Goal: Use online tool/utility: Utilize a website feature to perform a specific function

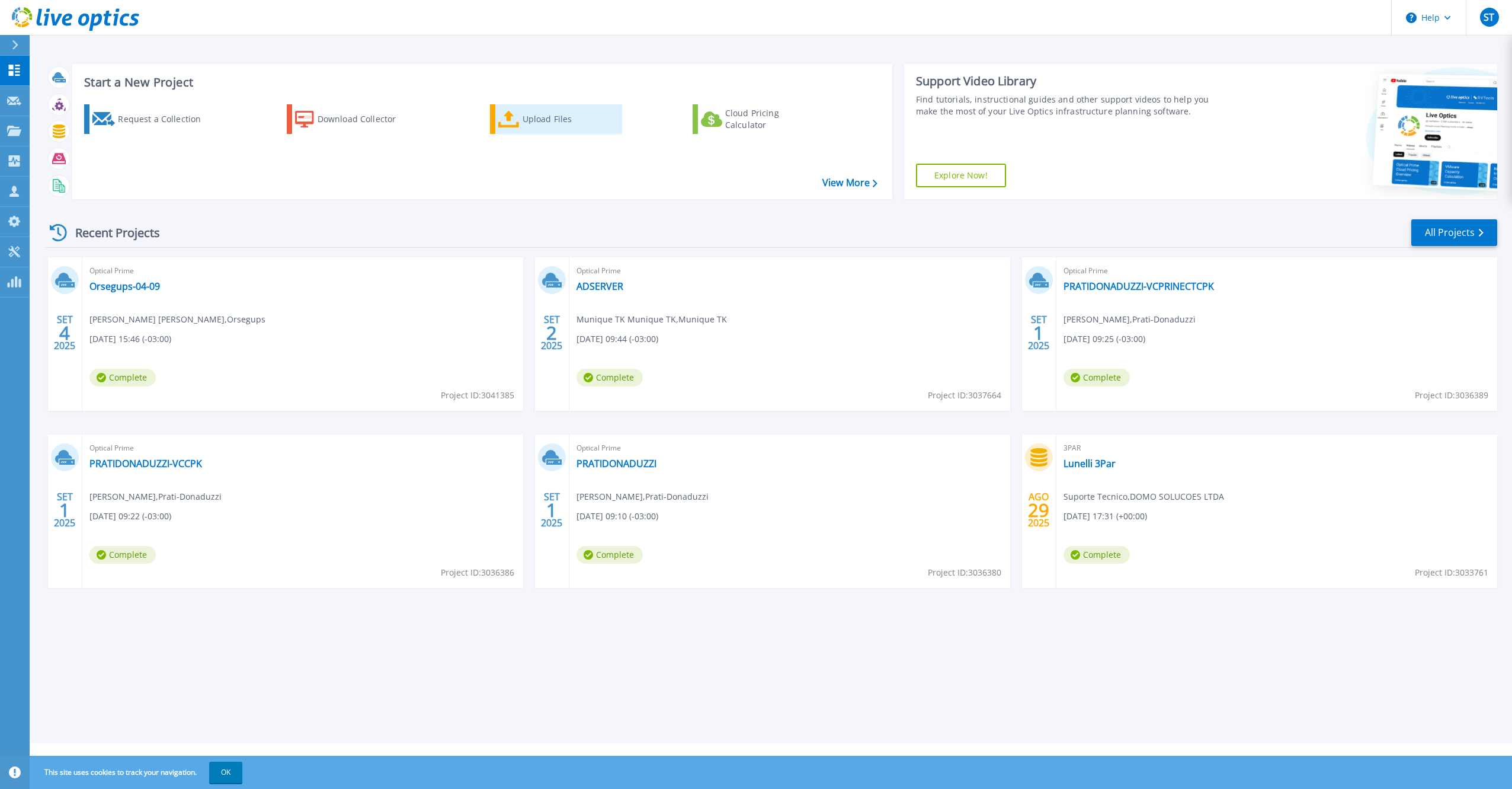
click at [509, 117] on icon at bounding box center [509, 119] width 22 height 17
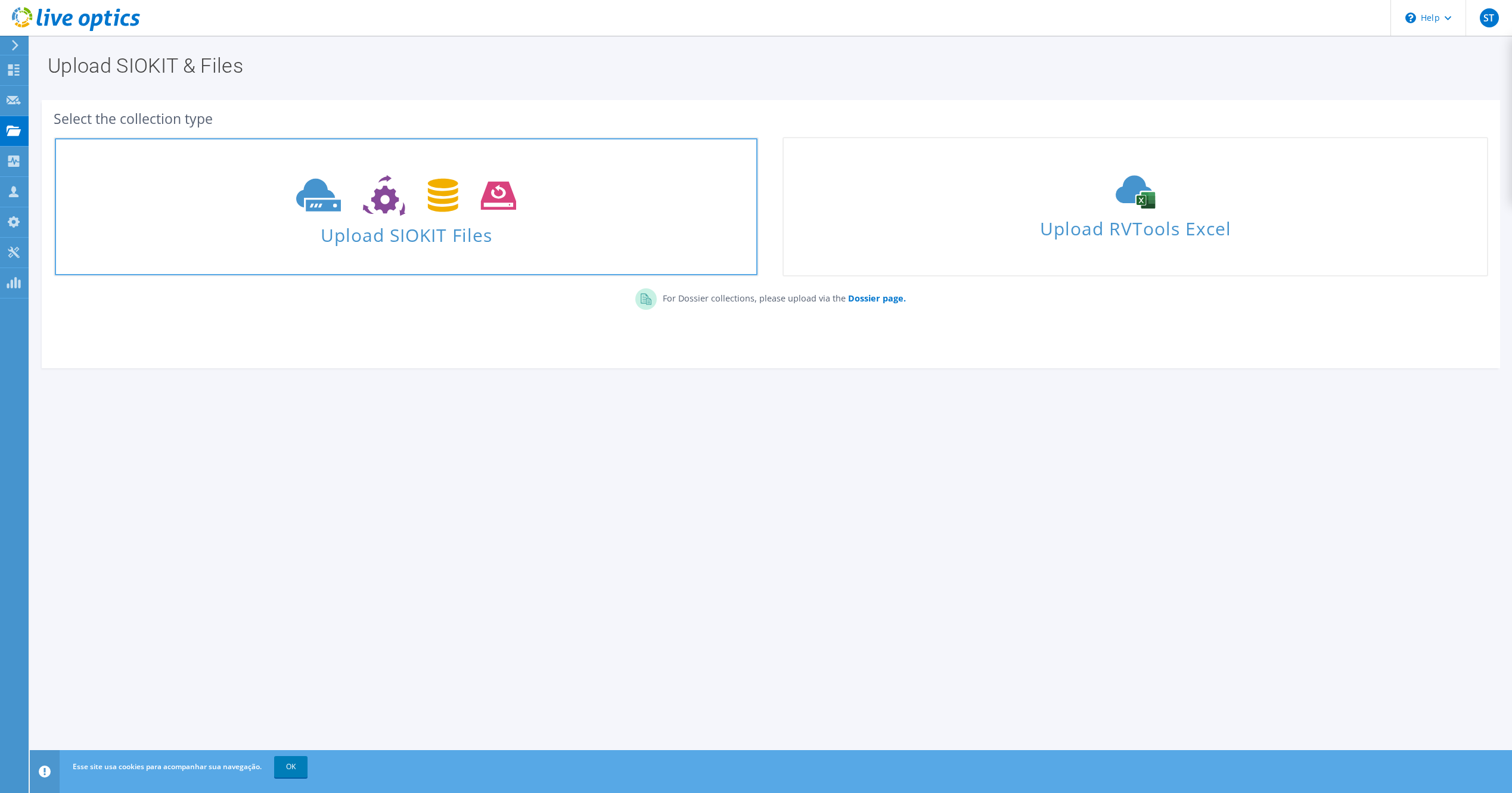
click at [389, 215] on icon at bounding box center [406, 196] width 220 height 41
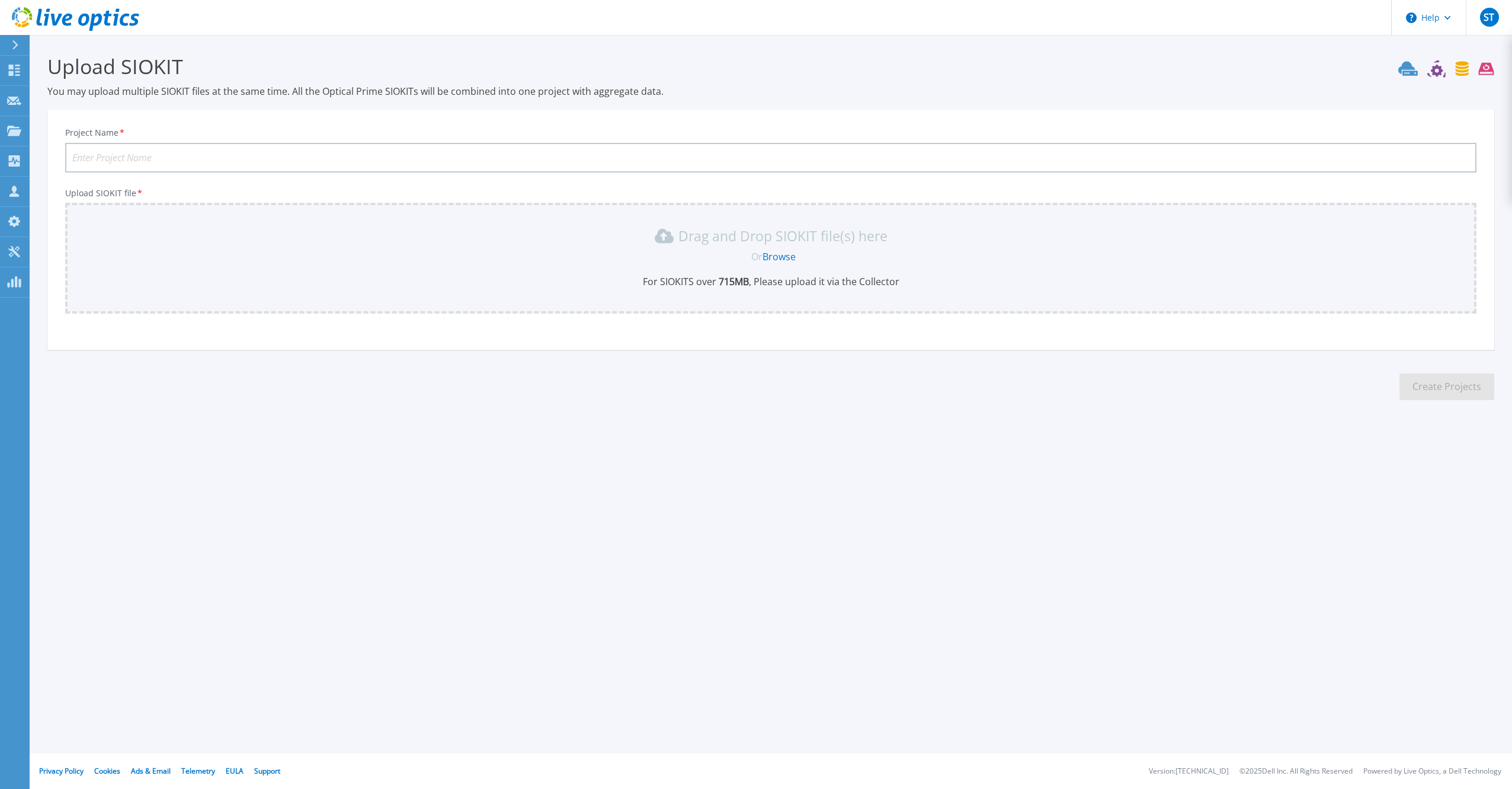
click at [357, 143] on input "Project Name *" at bounding box center [771, 158] width 1412 height 30
type input "Lunelli - FileServer"
click at [769, 251] on link "Browse" at bounding box center [780, 257] width 33 height 13
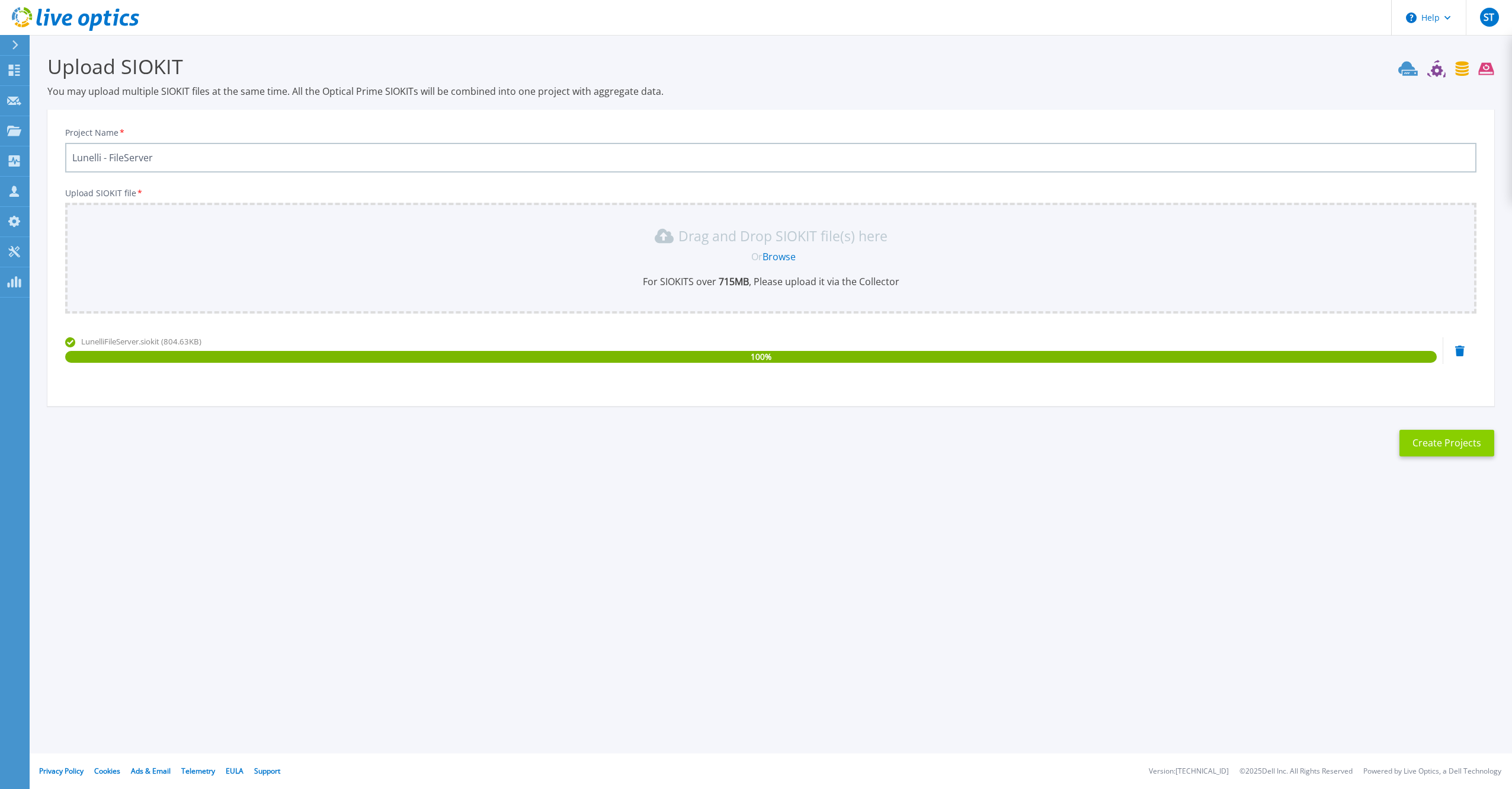
click at [1430, 451] on button "Create Projects" at bounding box center [1447, 443] width 95 height 26
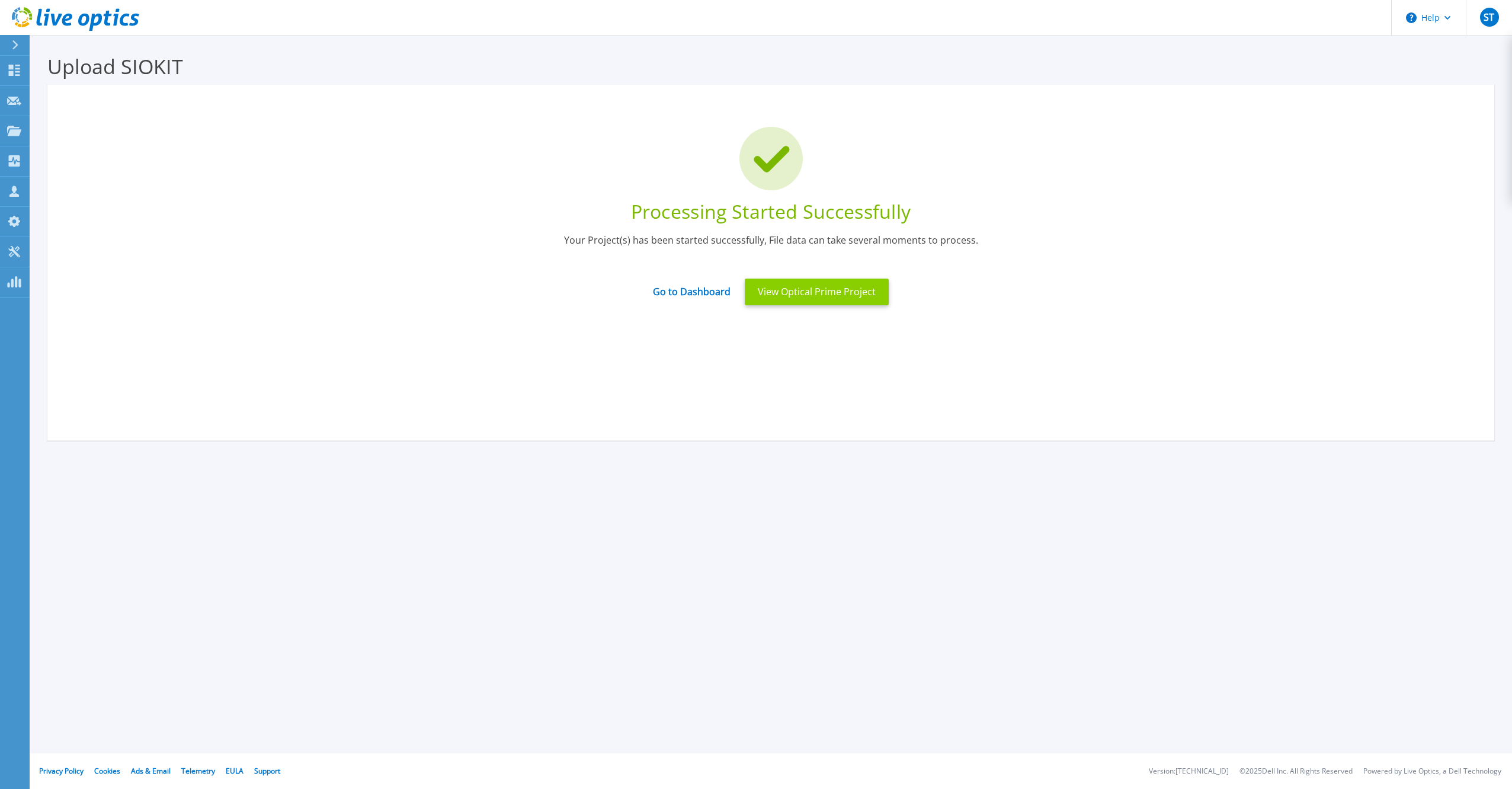
click at [787, 293] on button "View Optical Prime Project" at bounding box center [817, 292] width 144 height 26
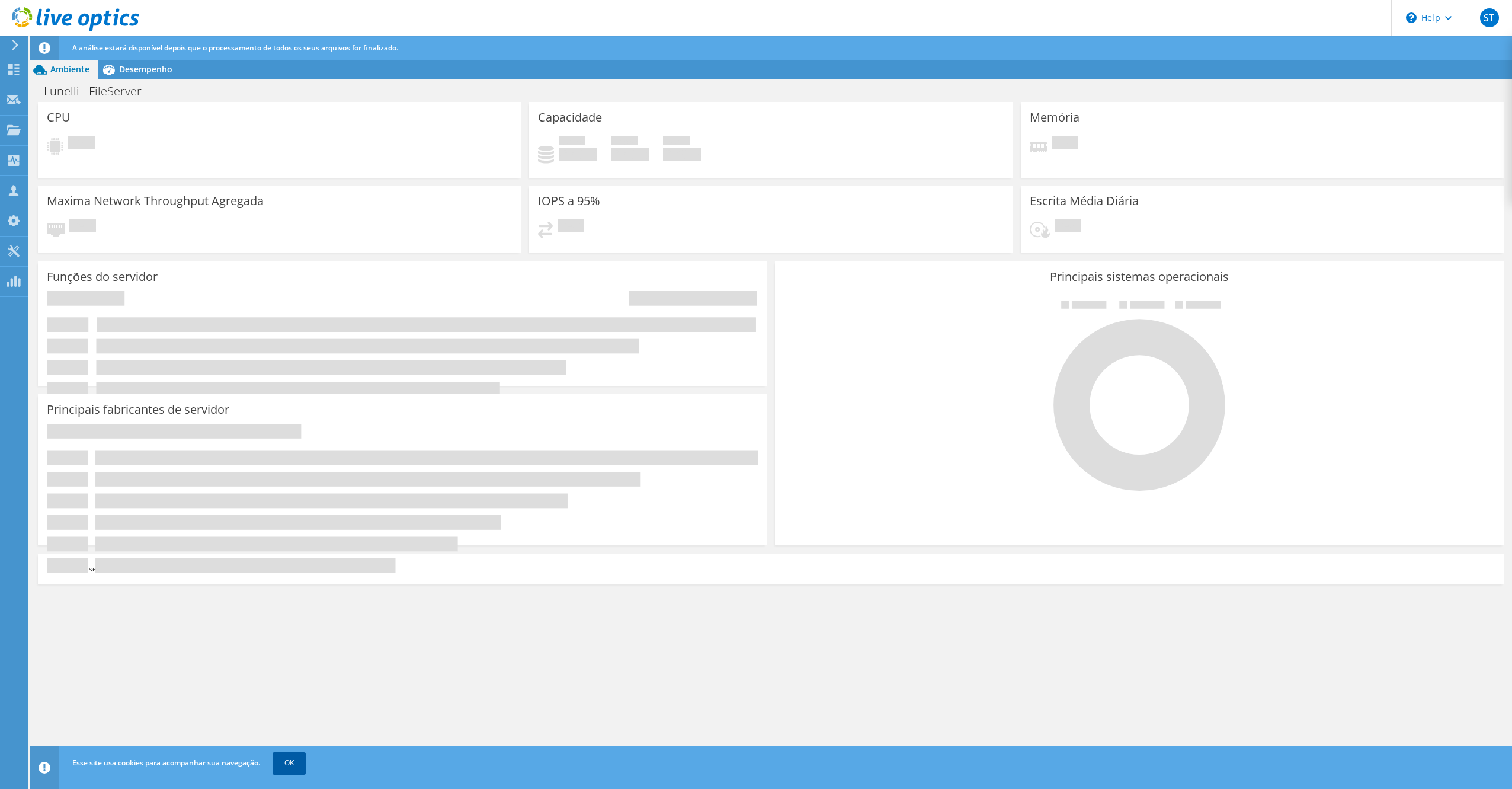
click at [286, 762] on link "OK" at bounding box center [289, 763] width 33 height 22
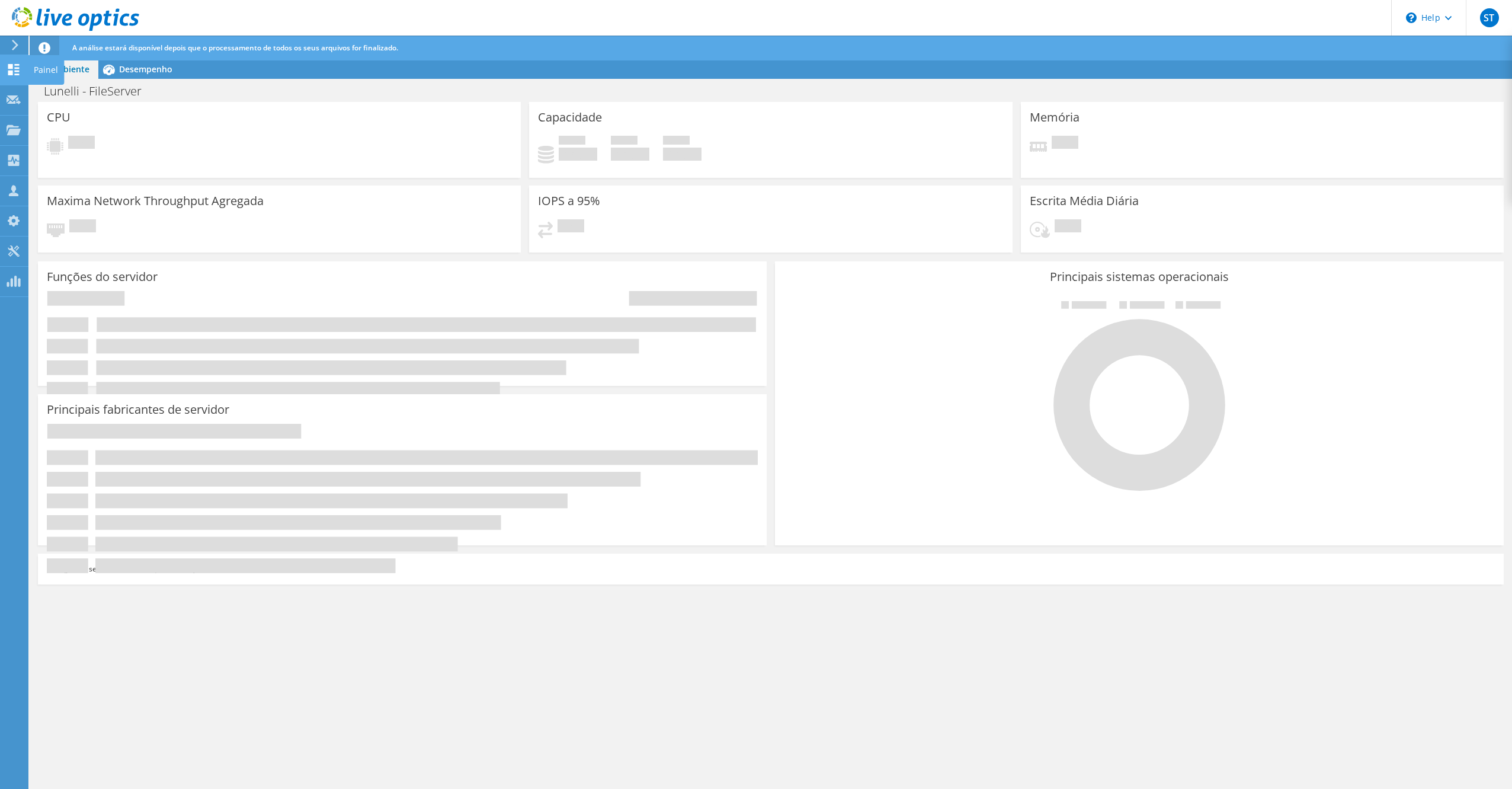
click at [9, 71] on use at bounding box center [14, 70] width 12 height 12
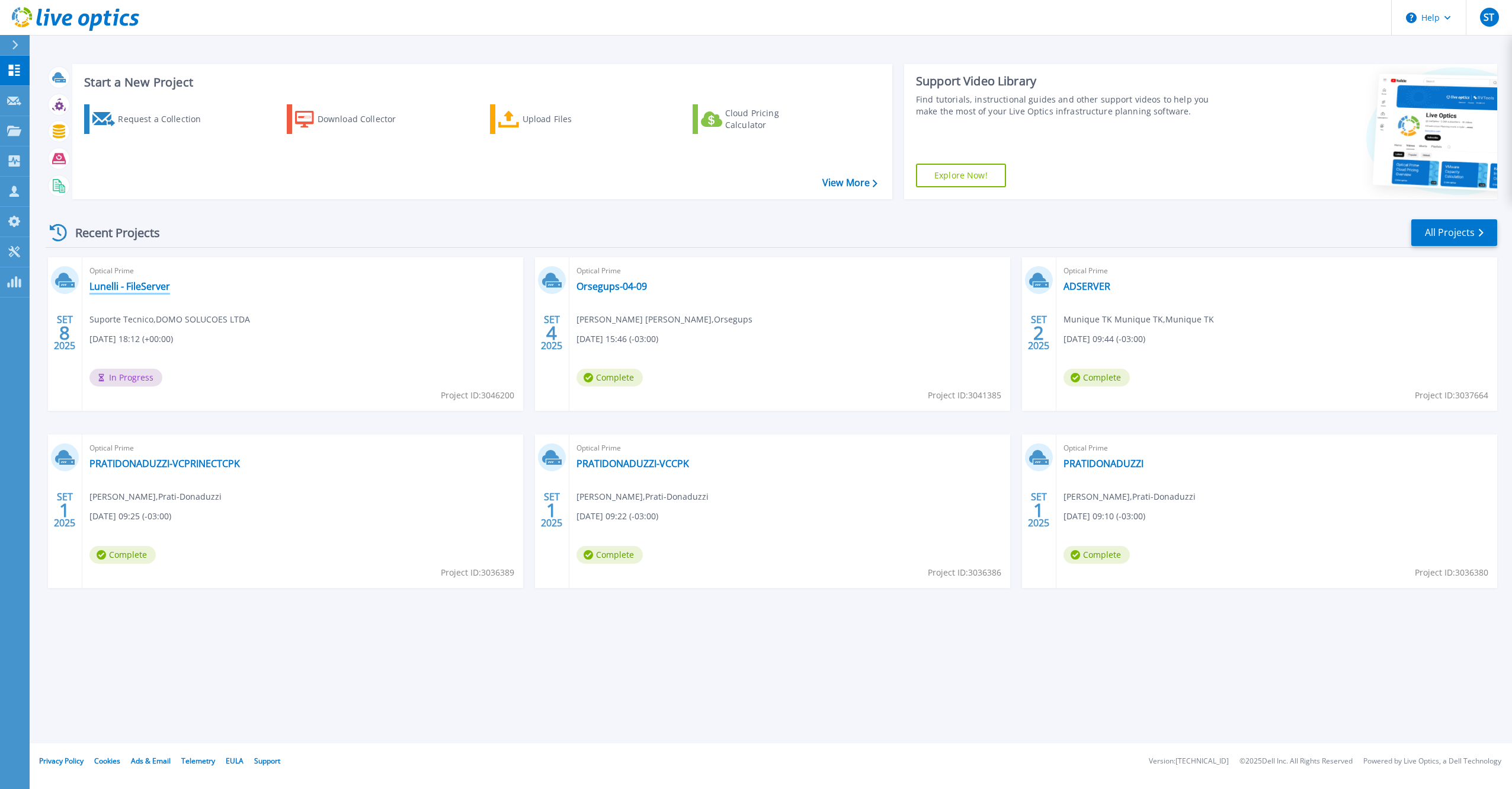
click at [143, 286] on link "Lunelli - FileServer" at bounding box center [129, 286] width 80 height 12
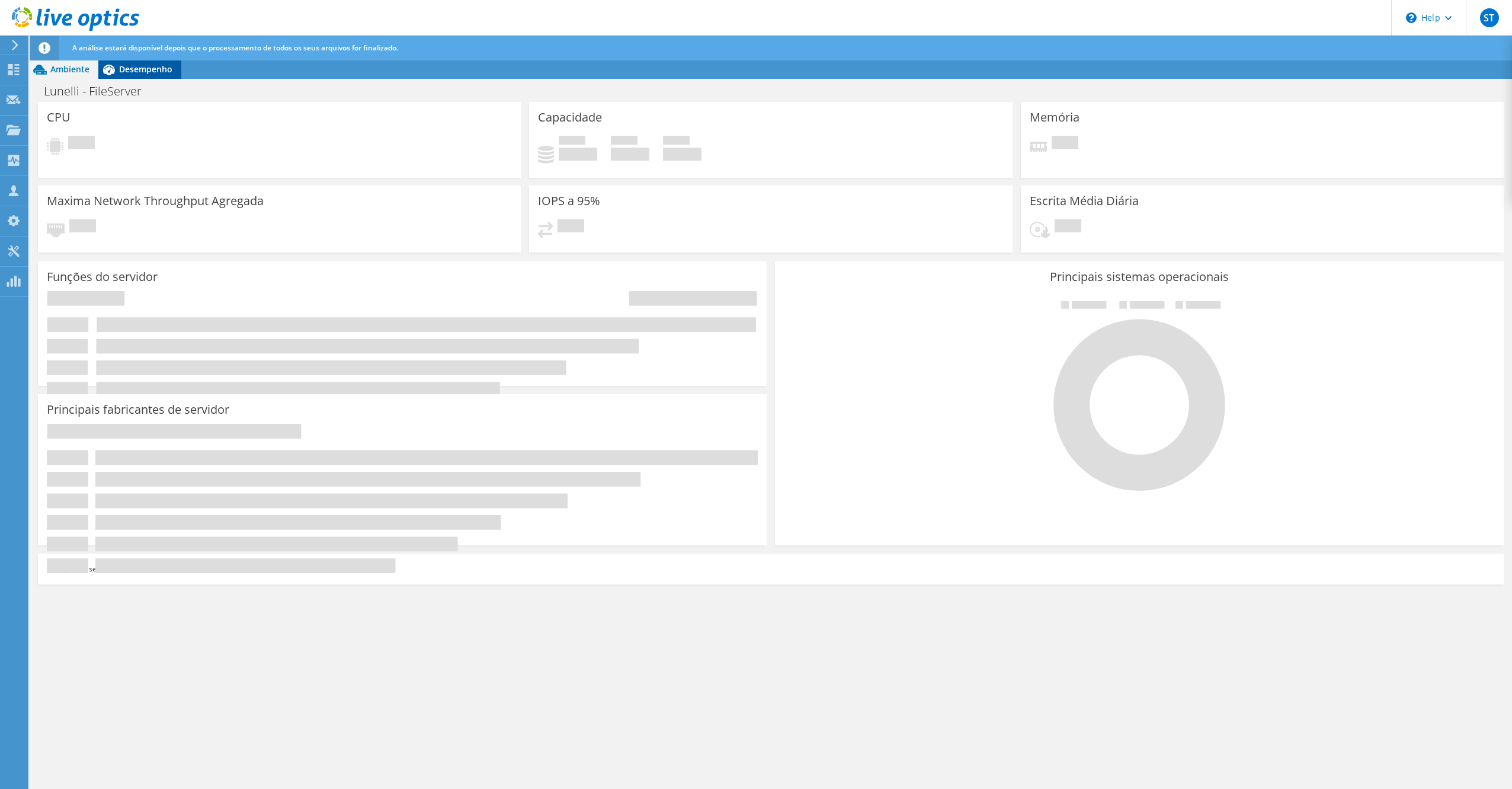
click at [145, 75] on span "Desempenho" at bounding box center [146, 70] width 53 height 12
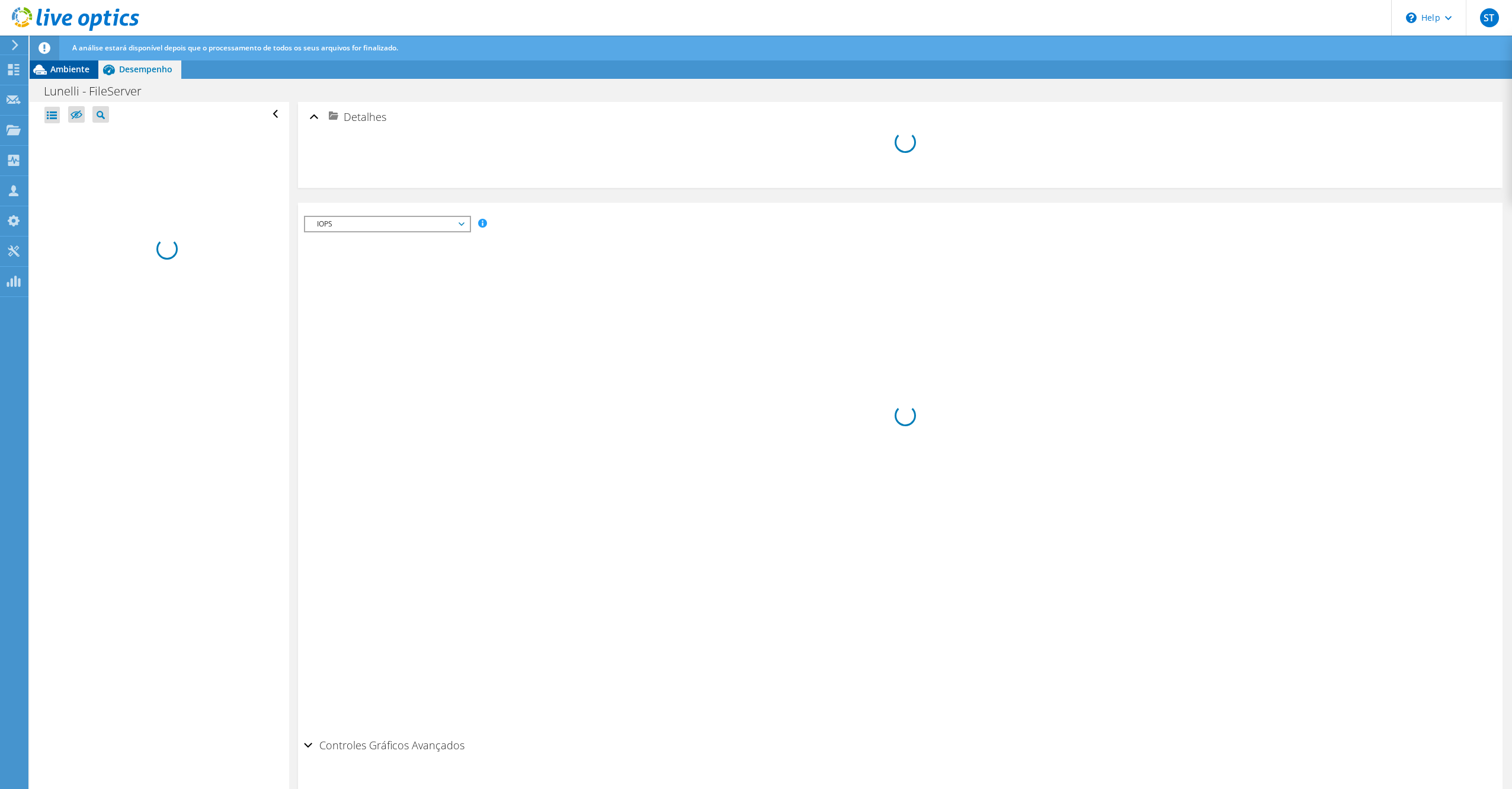
click at [45, 75] on icon at bounding box center [40, 70] width 21 height 21
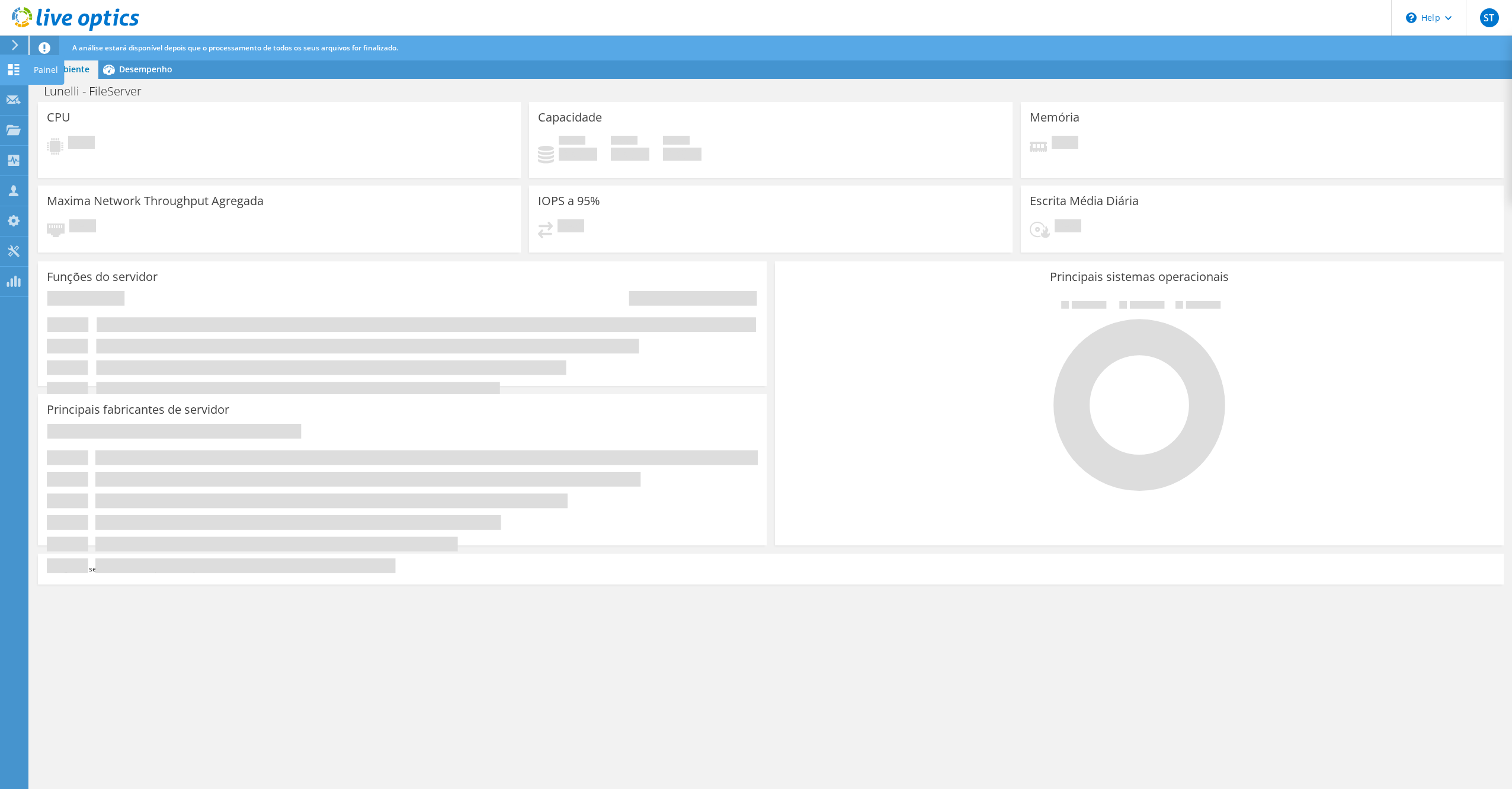
click at [17, 68] on use at bounding box center [14, 70] width 12 height 12
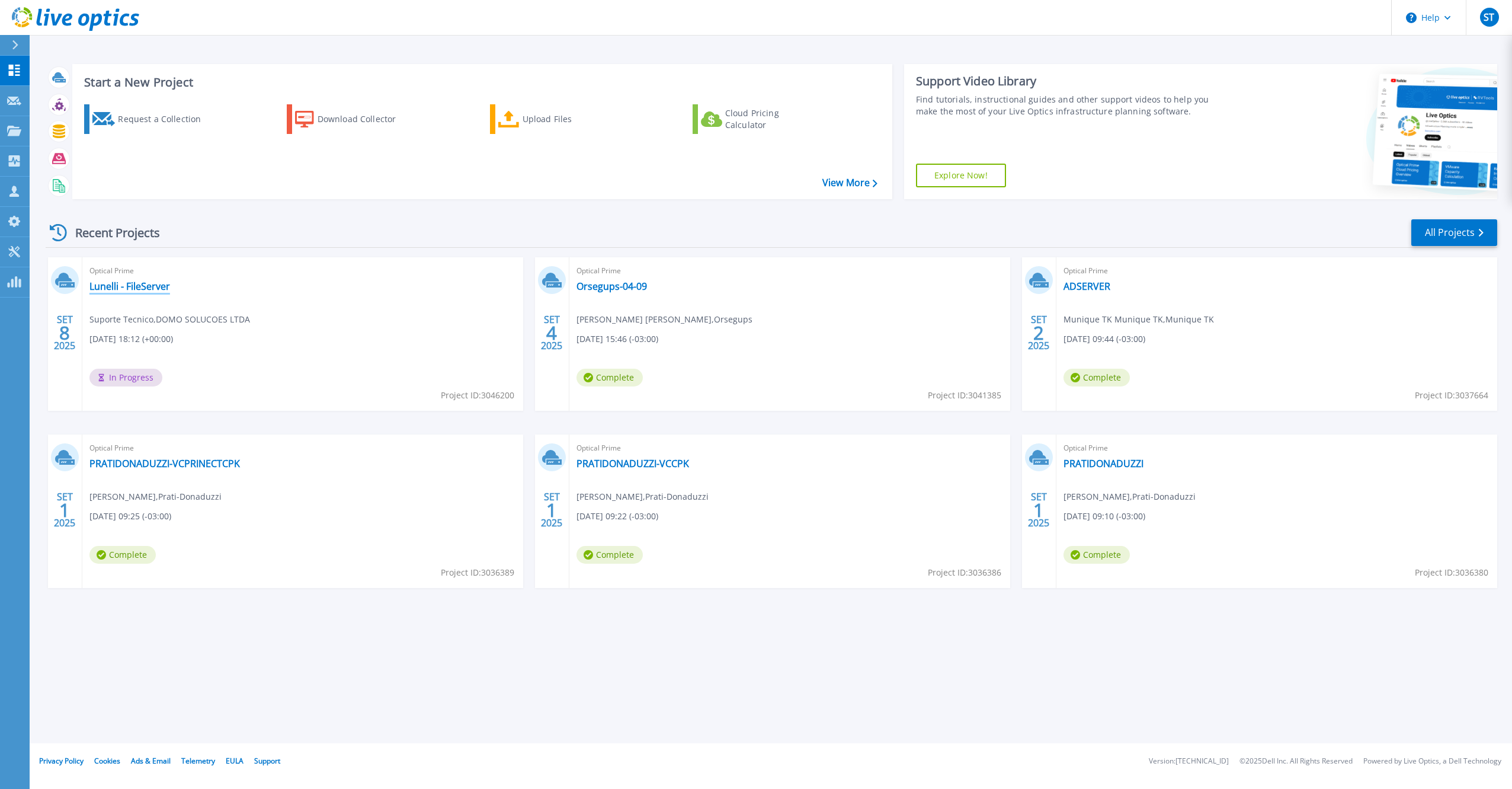
click at [129, 288] on link "Lunelli - FileServer" at bounding box center [129, 286] width 80 height 12
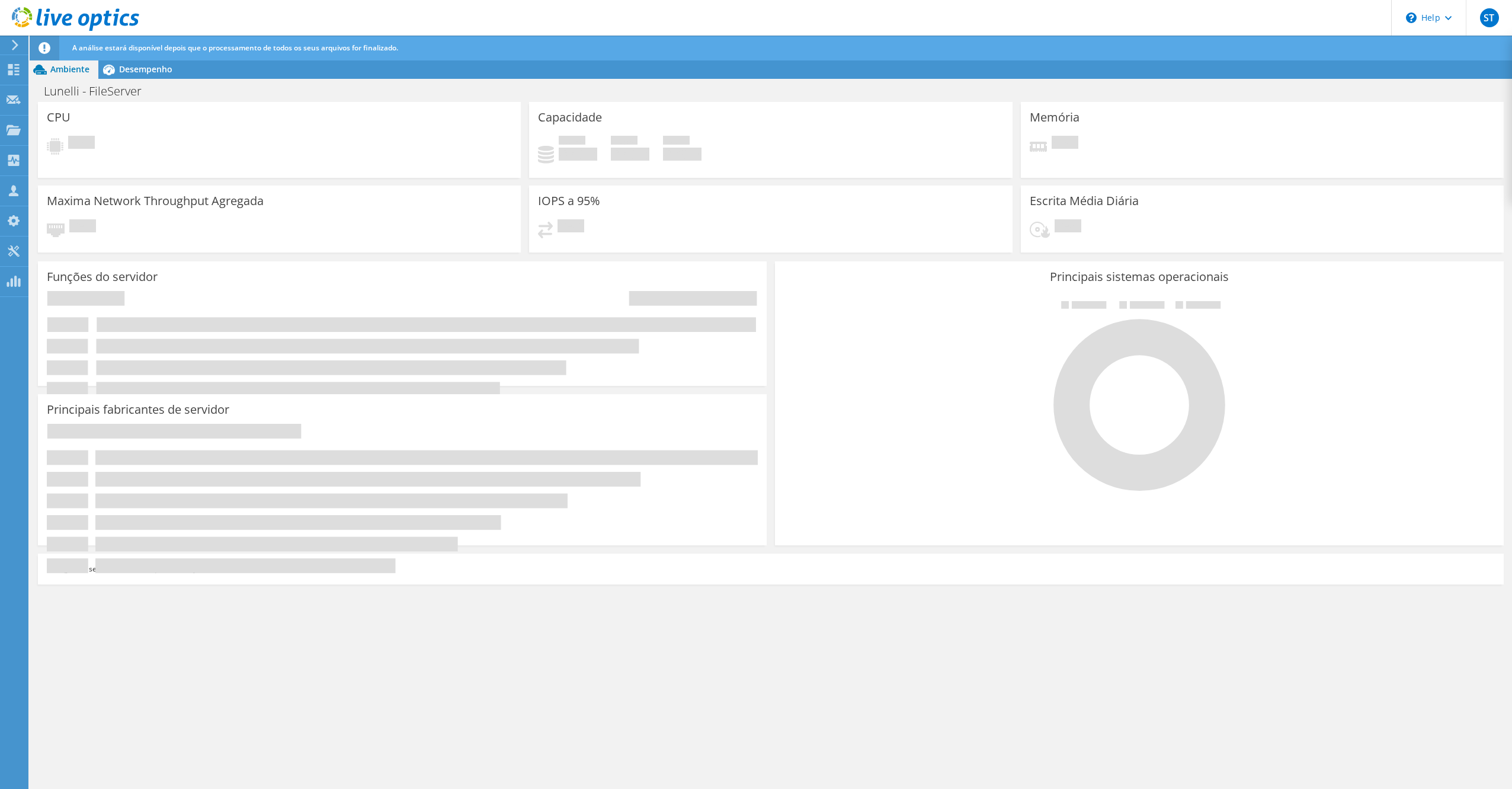
click at [283, 681] on div "CPU Pendente Capacidade Usado 0 GiB Disponível 0 GiB Total 0 GiB Memória Penden…" at bounding box center [770, 445] width 1482 height 688
click at [277, 554] on icon at bounding box center [402, 498] width 711 height 149
click at [12, 72] on use at bounding box center [14, 70] width 12 height 12
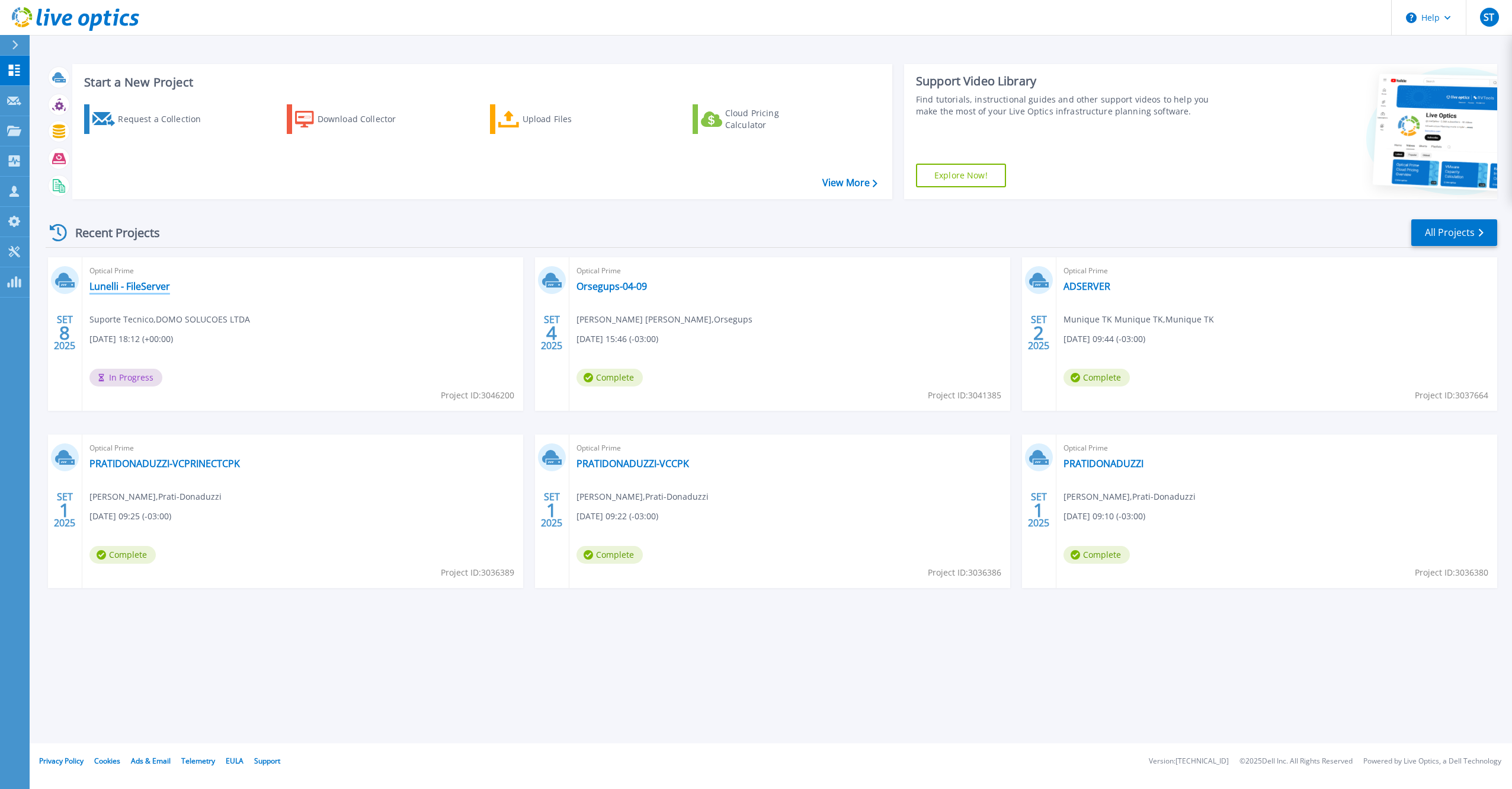
click at [138, 282] on link "Lunelli - FileServer" at bounding box center [129, 286] width 80 height 12
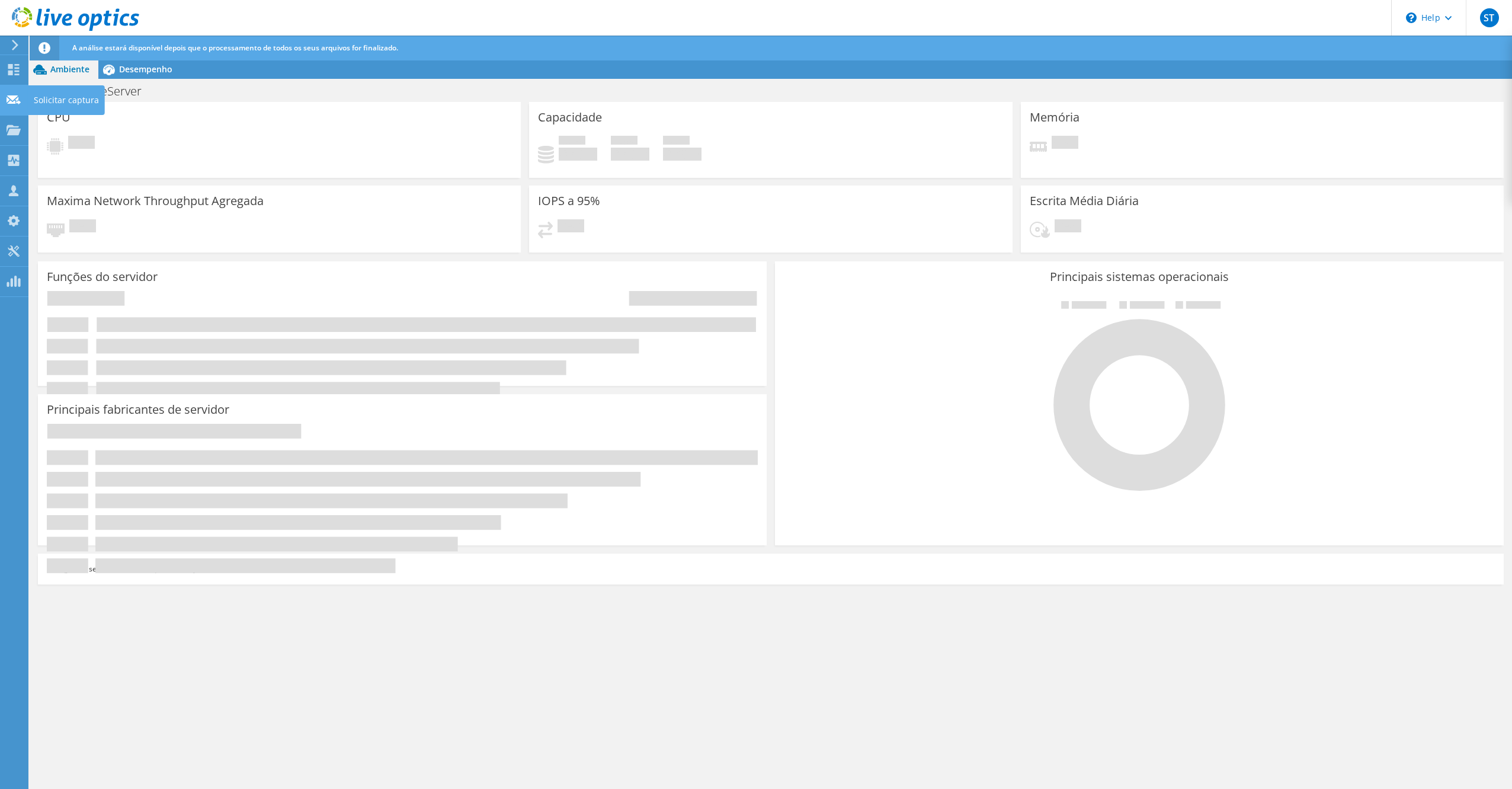
click at [20, 99] on icon at bounding box center [13, 100] width 14 height 12
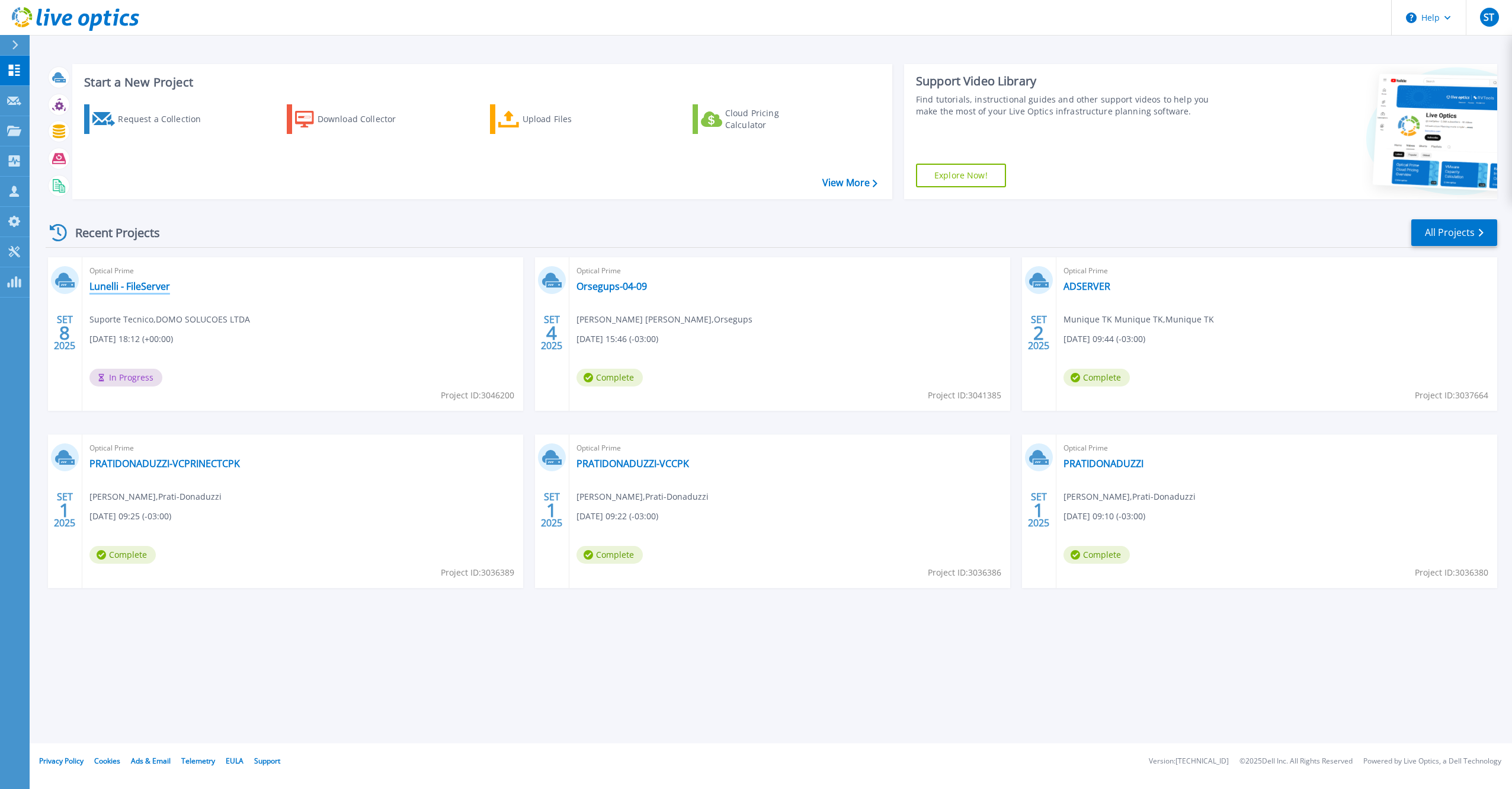
click at [118, 287] on link "Lunelli - FileServer" at bounding box center [129, 286] width 80 height 12
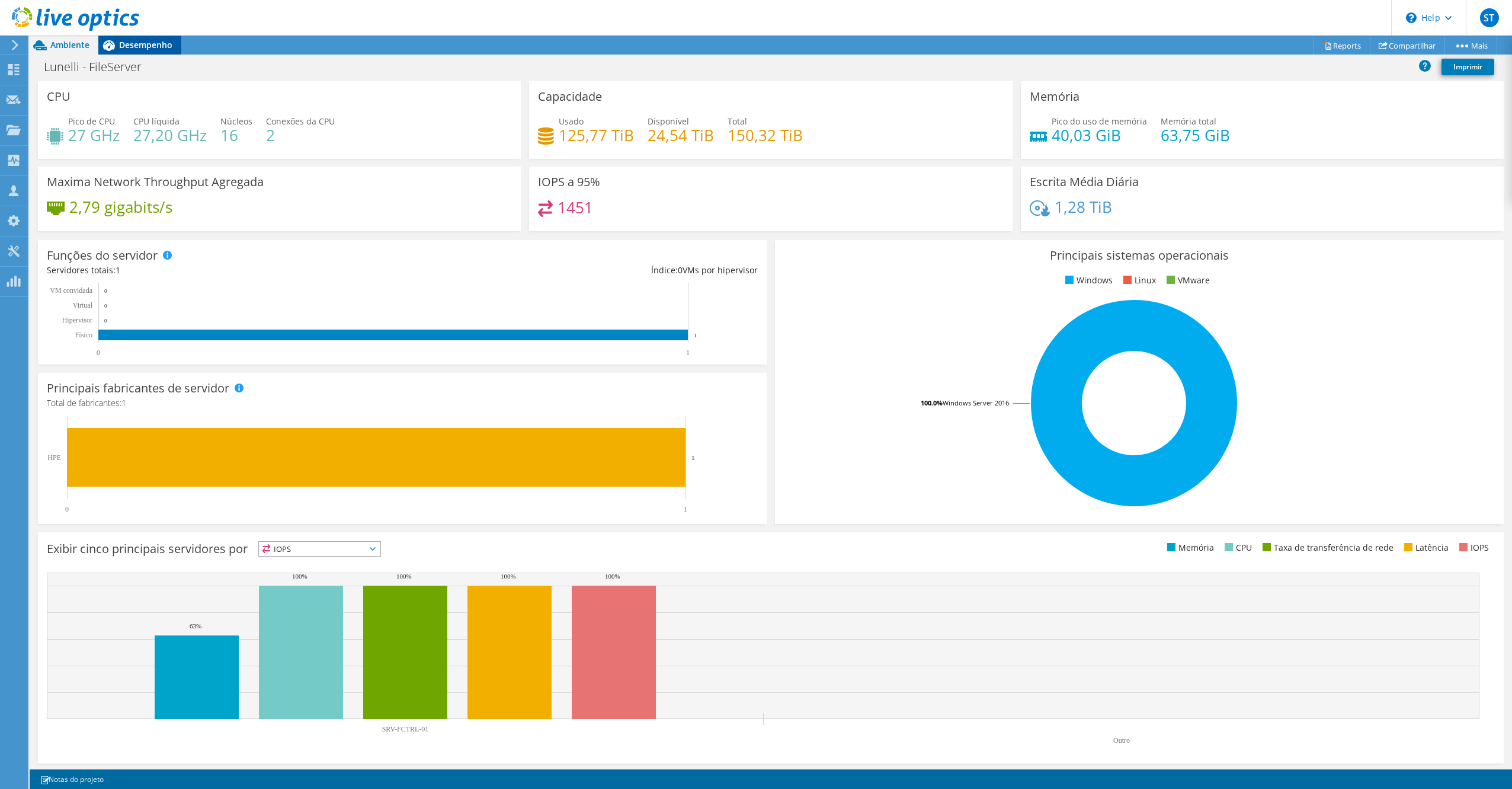
click at [136, 51] on div "Desempenho" at bounding box center [140, 45] width 83 height 19
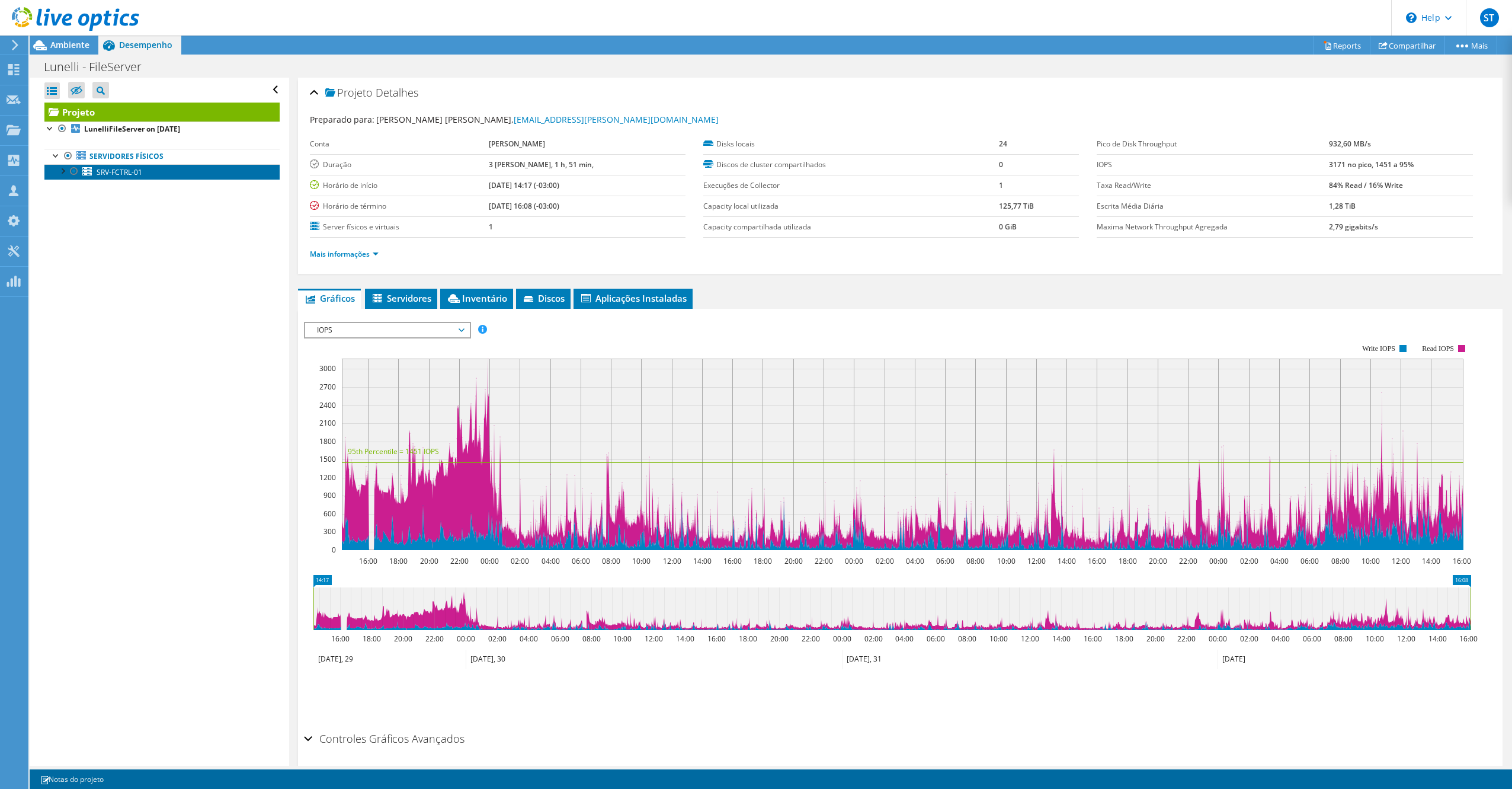
click at [136, 172] on span "SRV-FCTRL-01" at bounding box center [119, 172] width 46 height 10
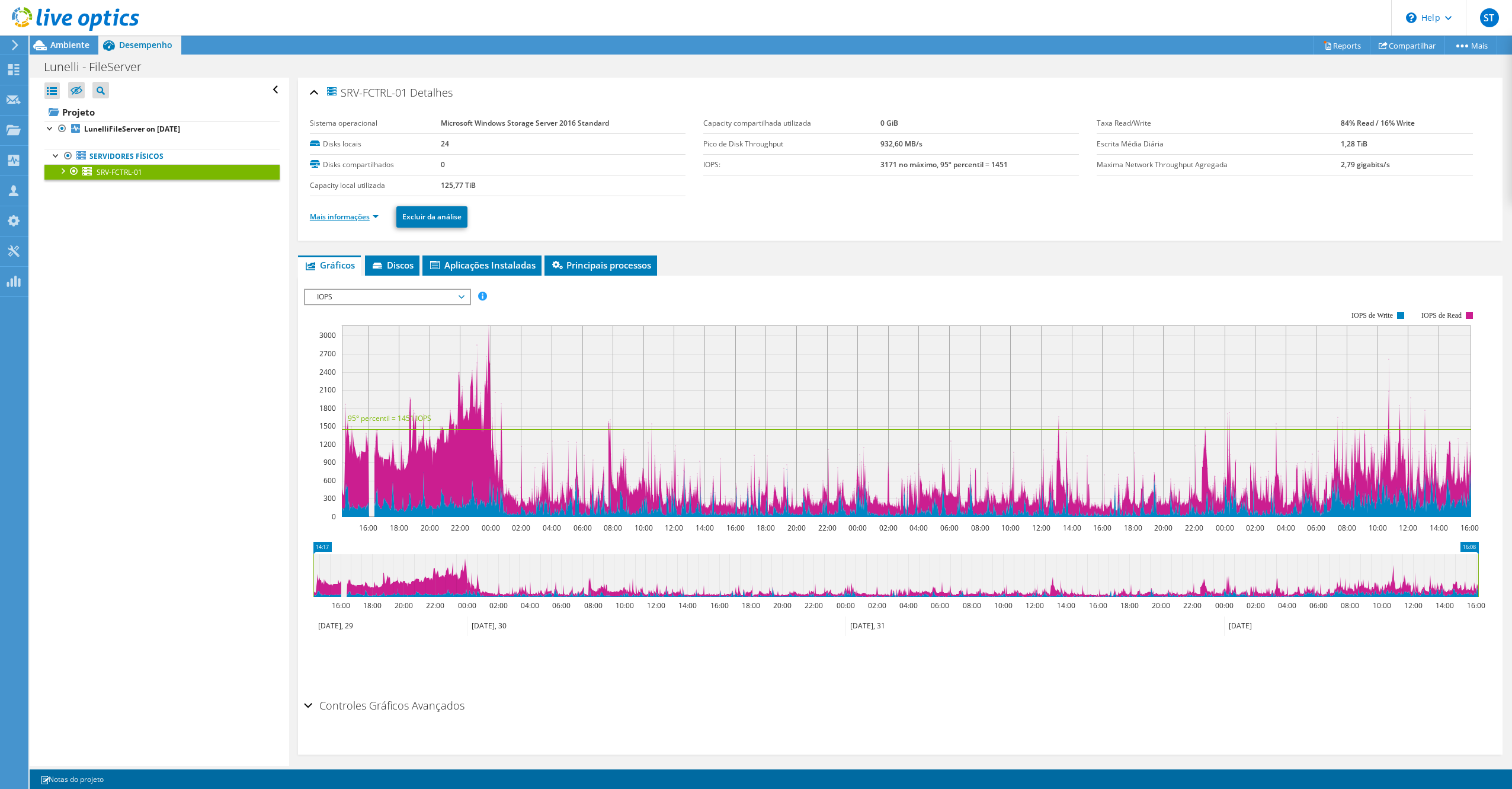
click at [340, 219] on link "Mais informações" at bounding box center [343, 217] width 69 height 10
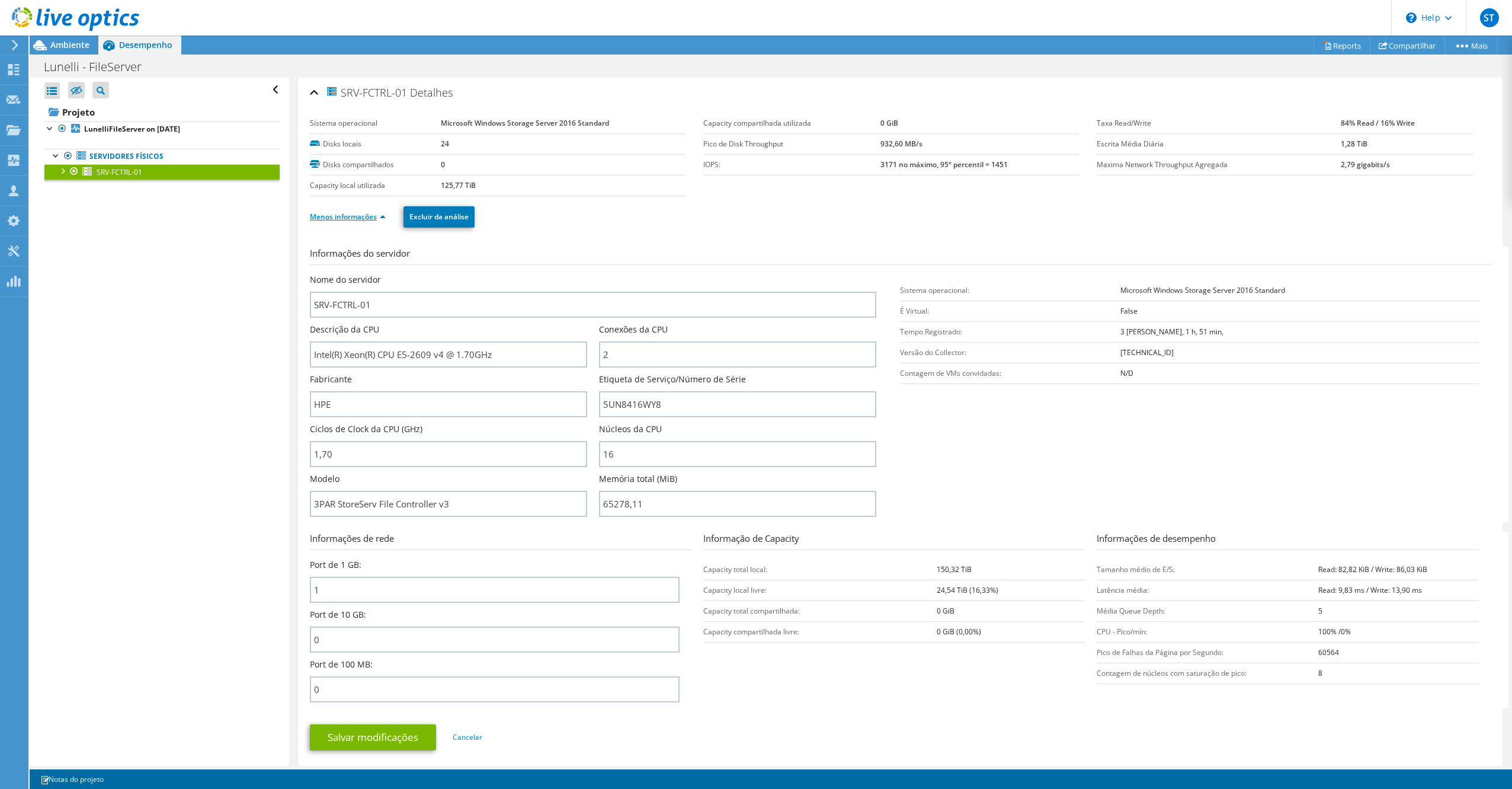
click at [340, 219] on link "Menos informações" at bounding box center [348, 217] width 76 height 10
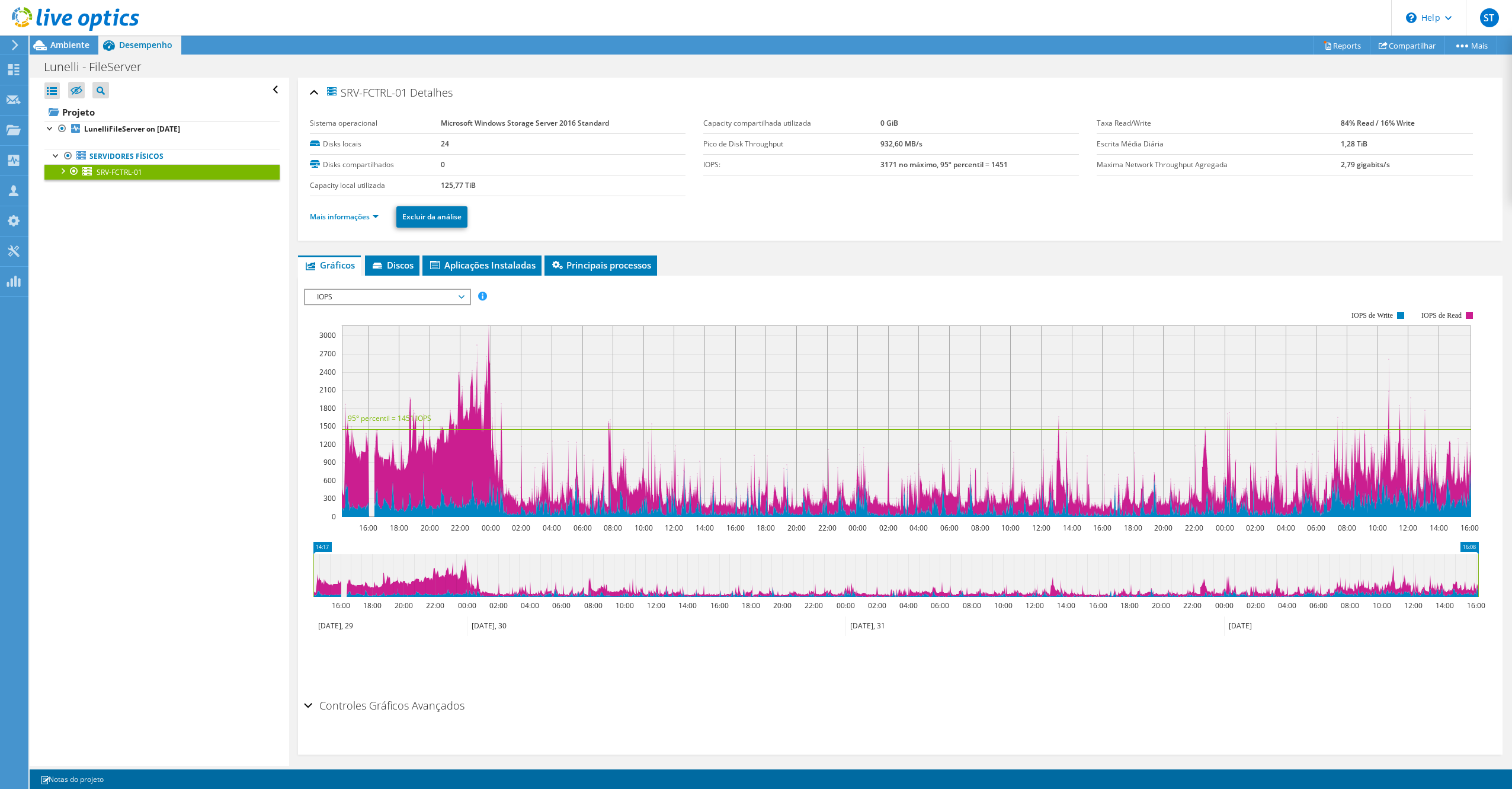
click at [74, 176] on div at bounding box center [74, 171] width 12 height 14
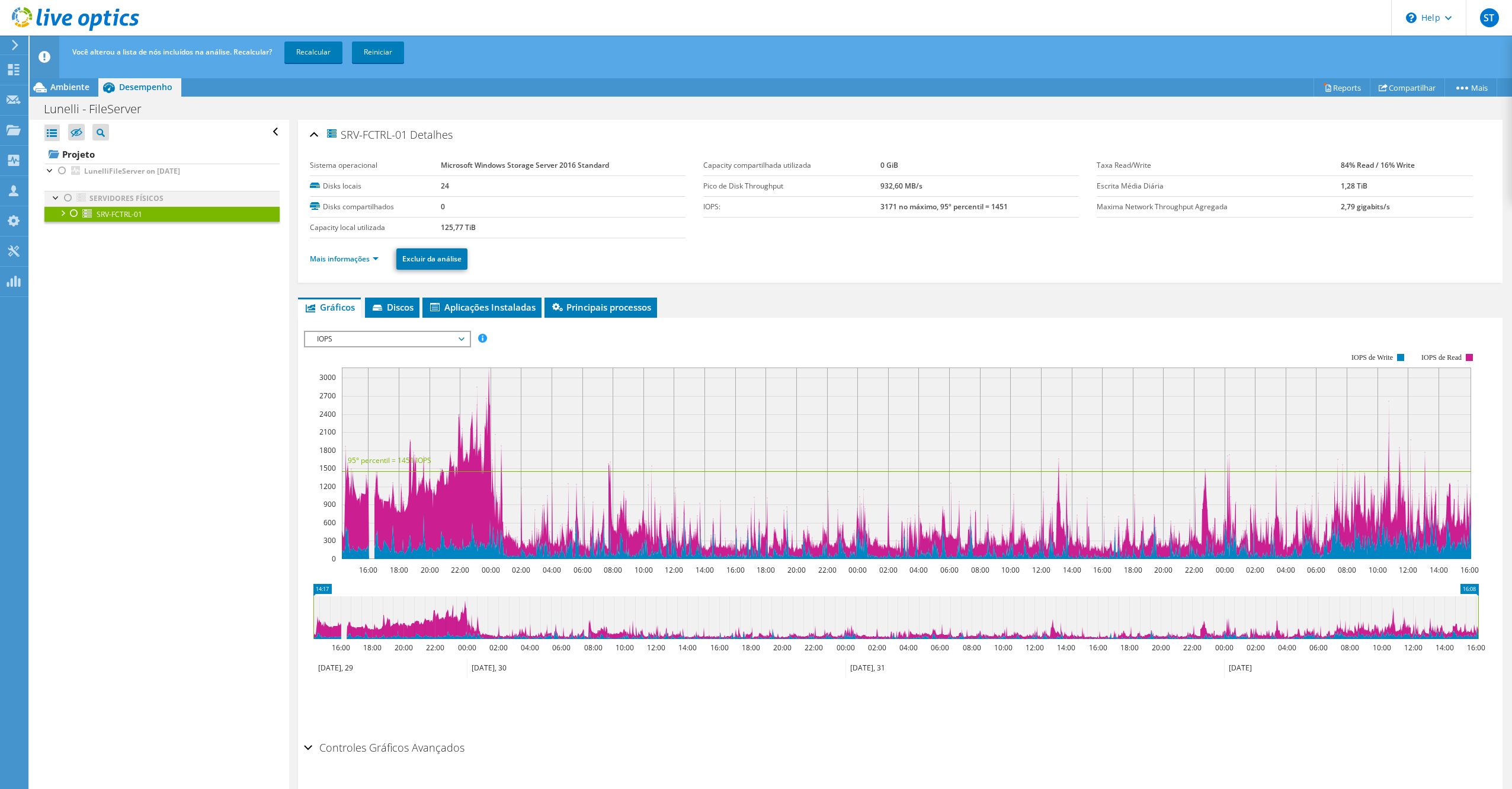
click at [72, 198] on div at bounding box center [68, 198] width 12 height 14
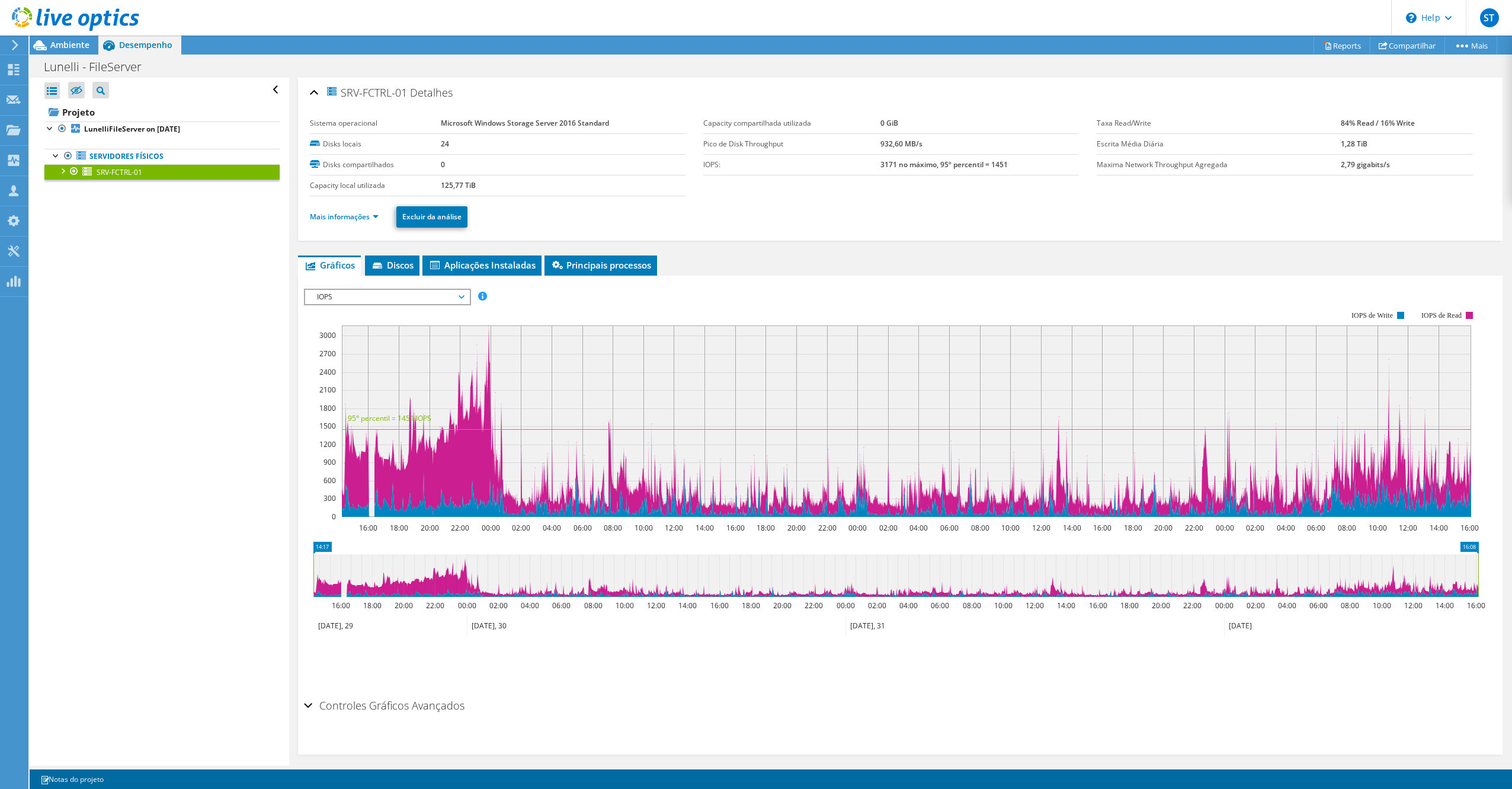
click at [60, 39] on div at bounding box center [70, 20] width 139 height 40
